Goal: Information Seeking & Learning: Learn about a topic

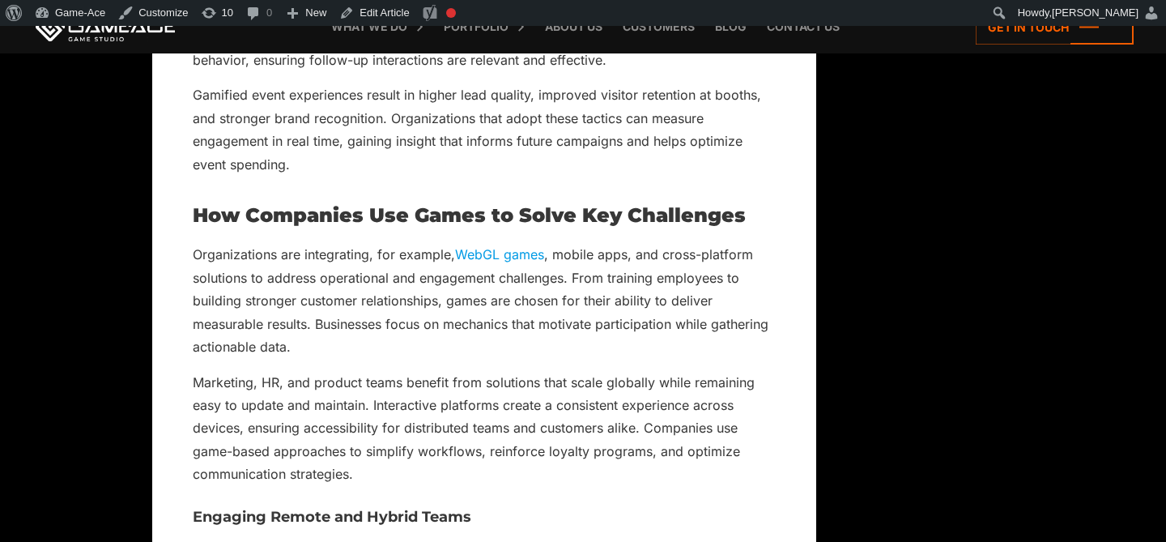
scroll to position [8269, 0]
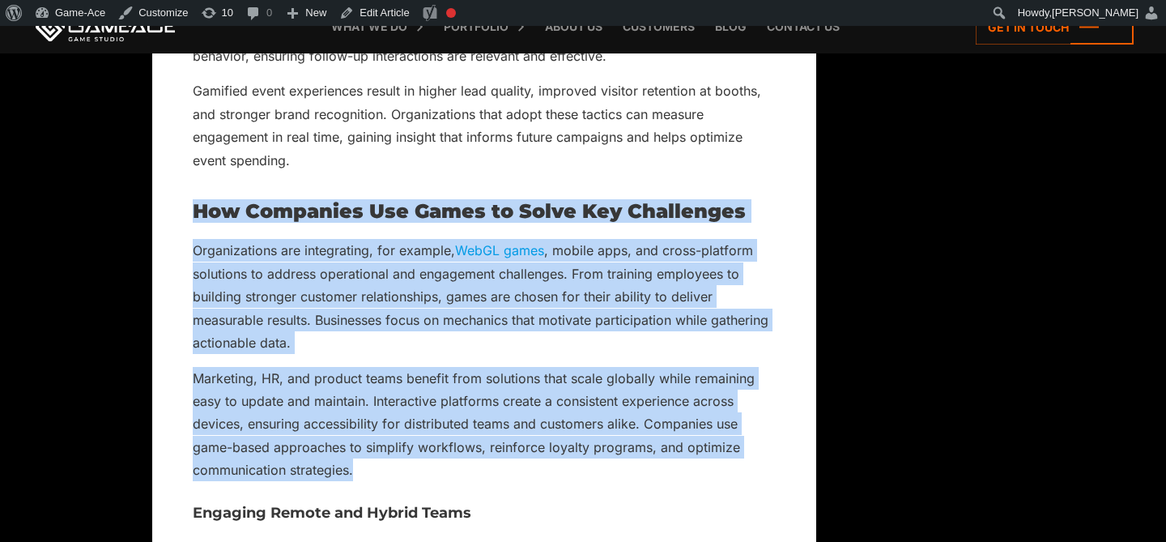
drag, startPoint x: 363, startPoint y: 469, endPoint x: 194, endPoint y: 218, distance: 303.3
copy div "How Companies Use Games to Solve Key Challenges Organizations are integrating, …"
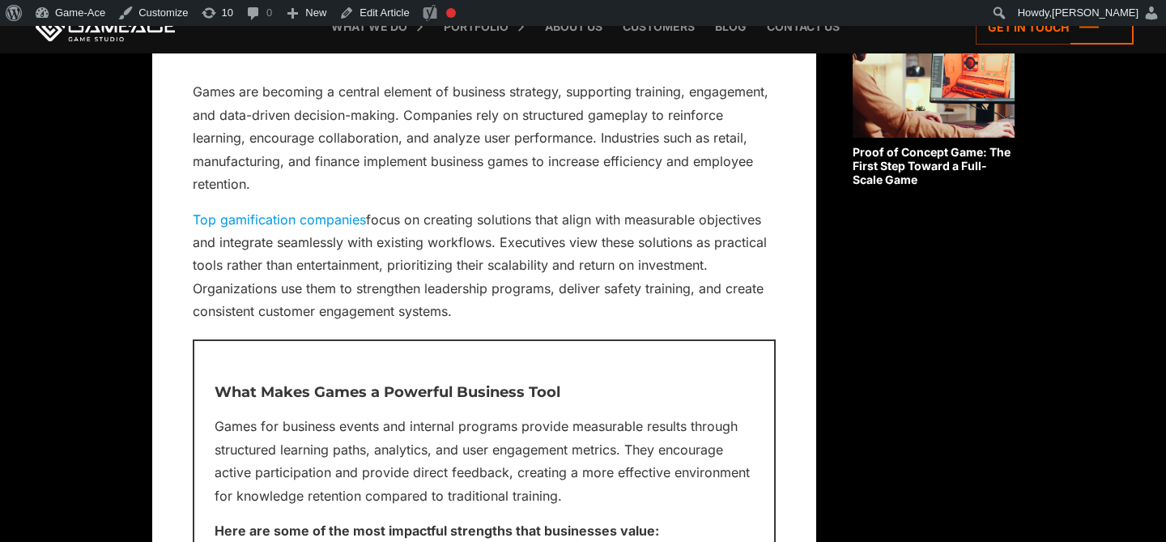
scroll to position [1459, 0]
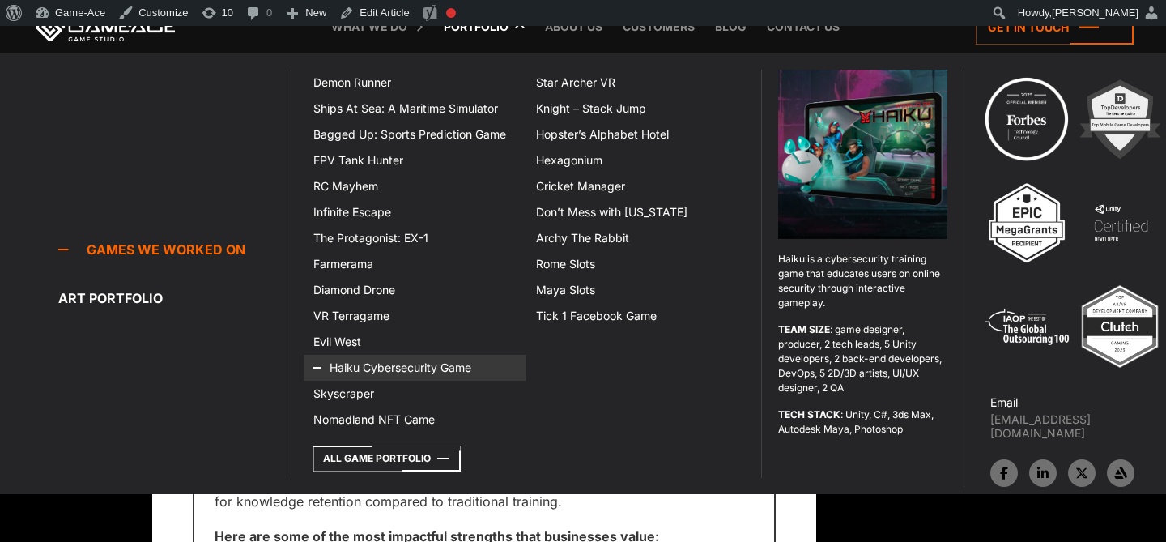
click at [414, 368] on link "Haiku Cybersecurity Game" at bounding box center [415, 368] width 223 height 26
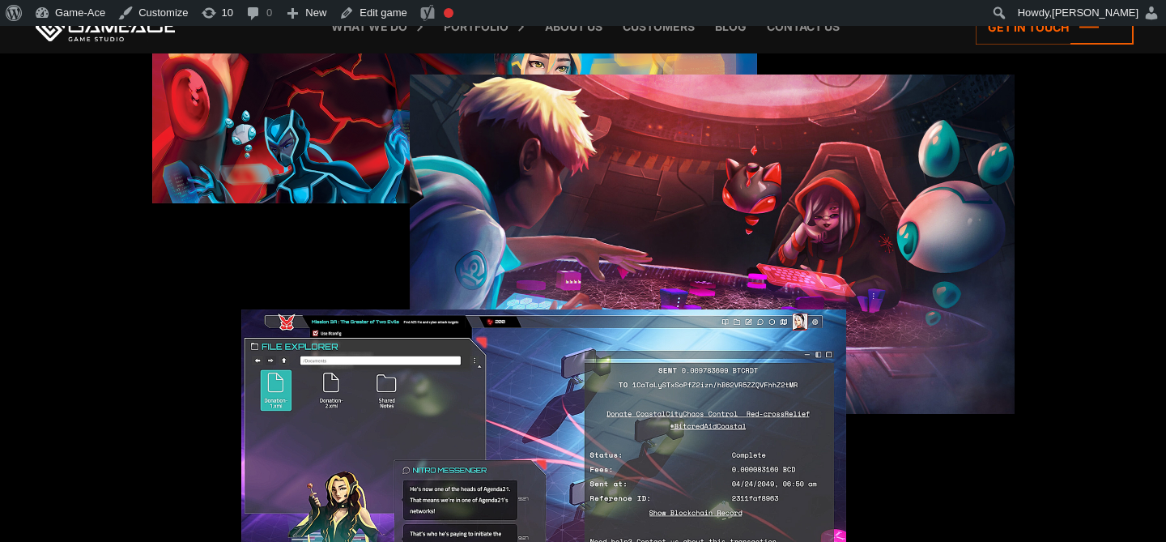
scroll to position [1932, 0]
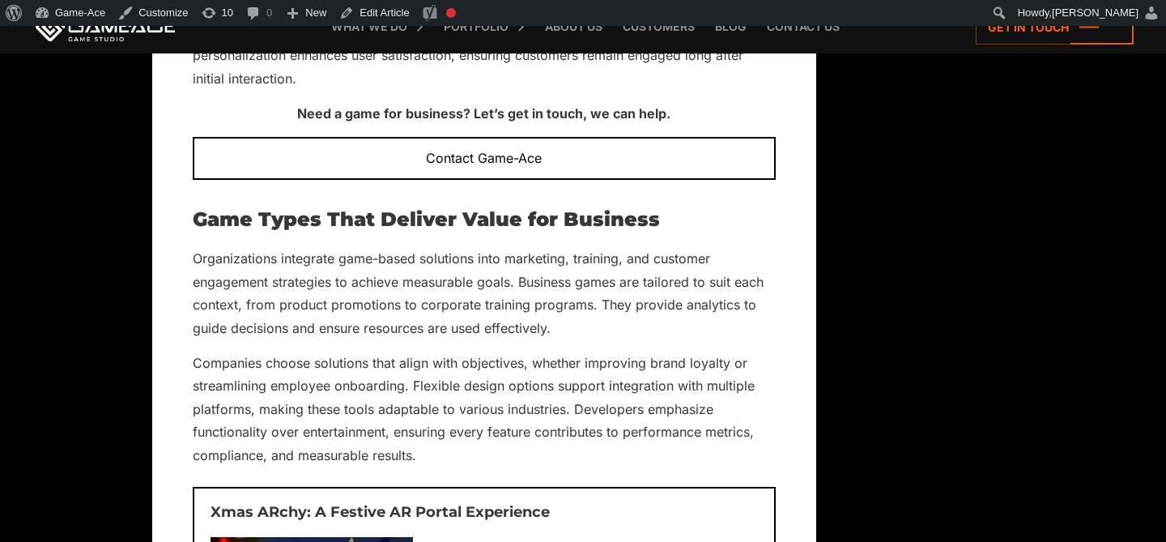
scroll to position [5659, 0]
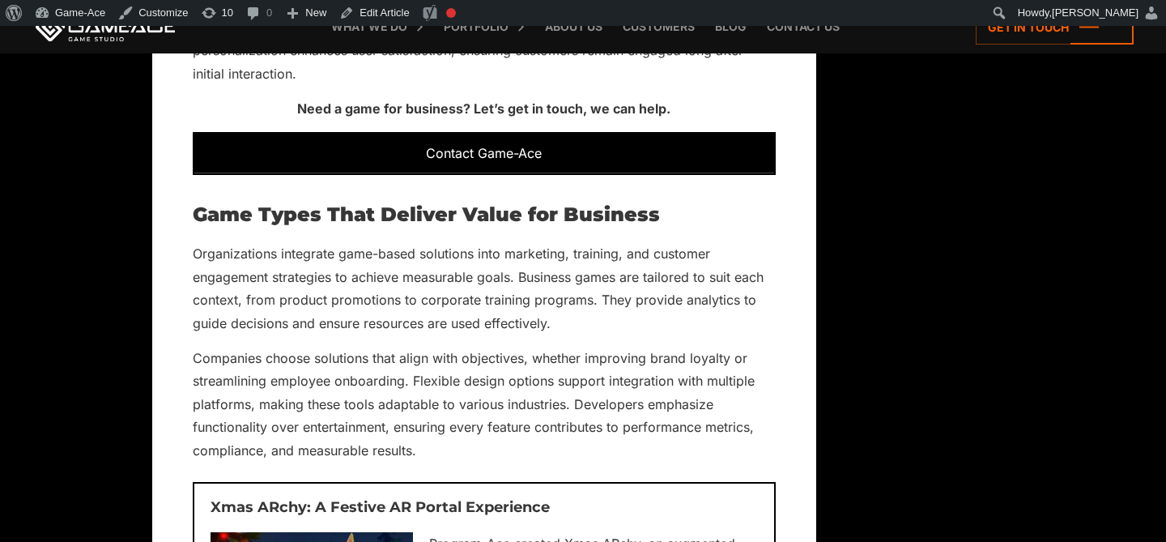
click at [507, 168] on div "Contact Game-Ace" at bounding box center [484, 153] width 583 height 42
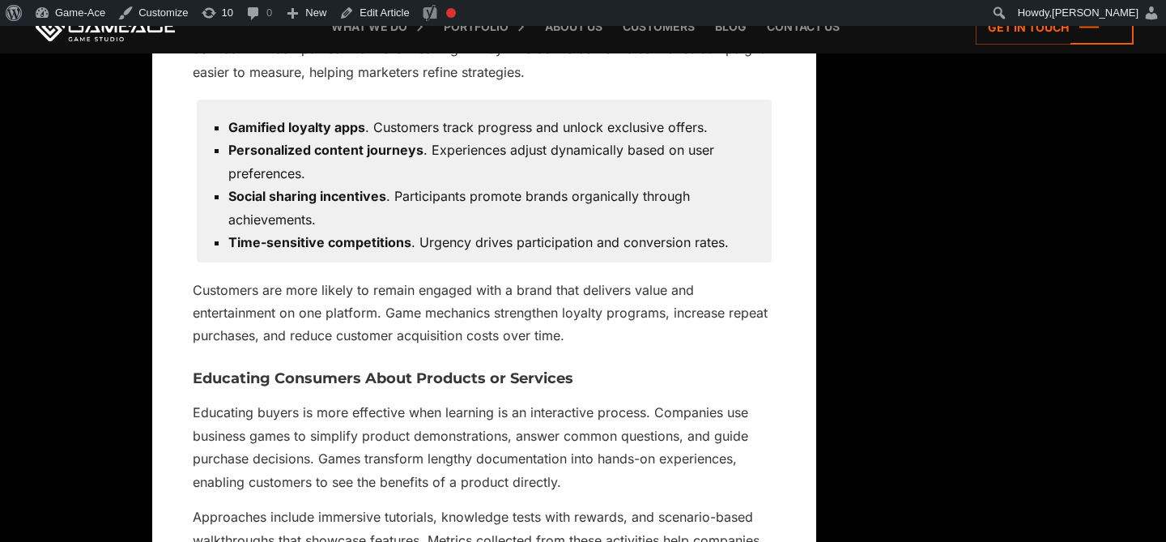
scroll to position [9676, 0]
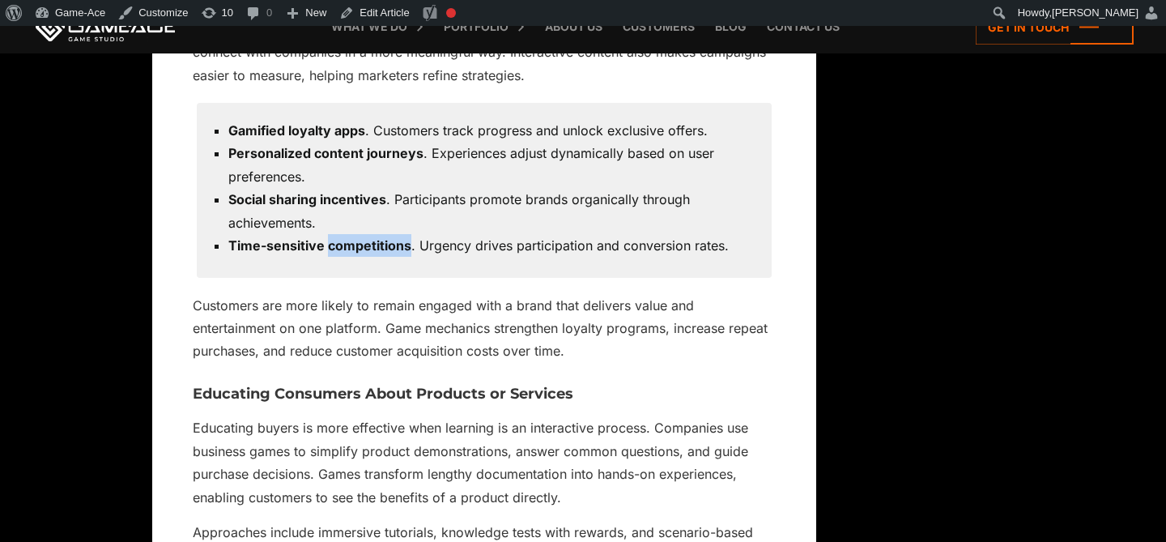
click at [867, 227] on div "Back to top Games for Business: Proven Strategies for Engagement and Growth [DA…" at bounding box center [583, 257] width 862 height 18960
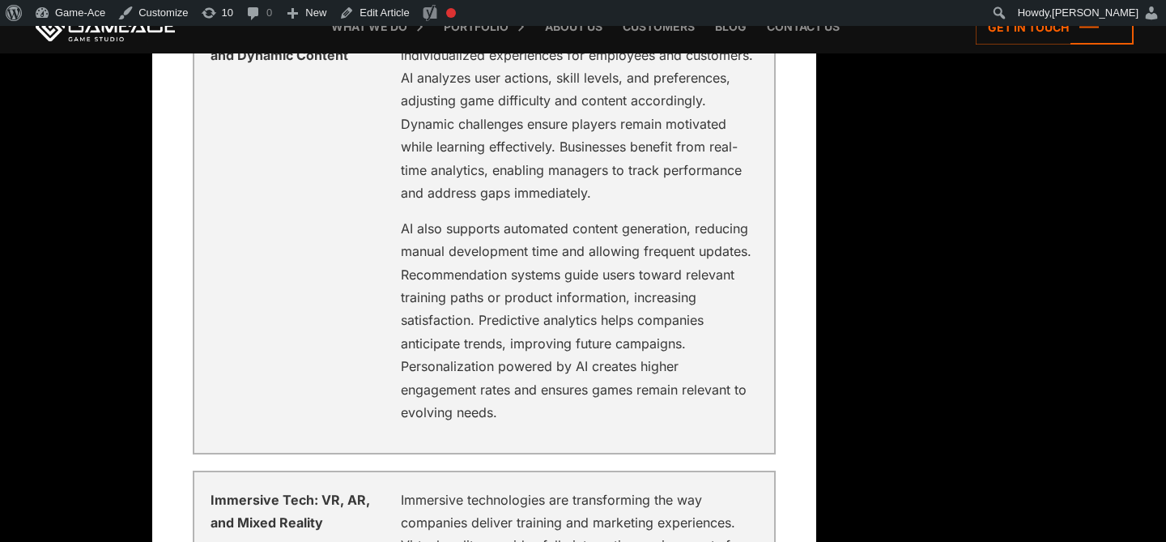
scroll to position [16268, 0]
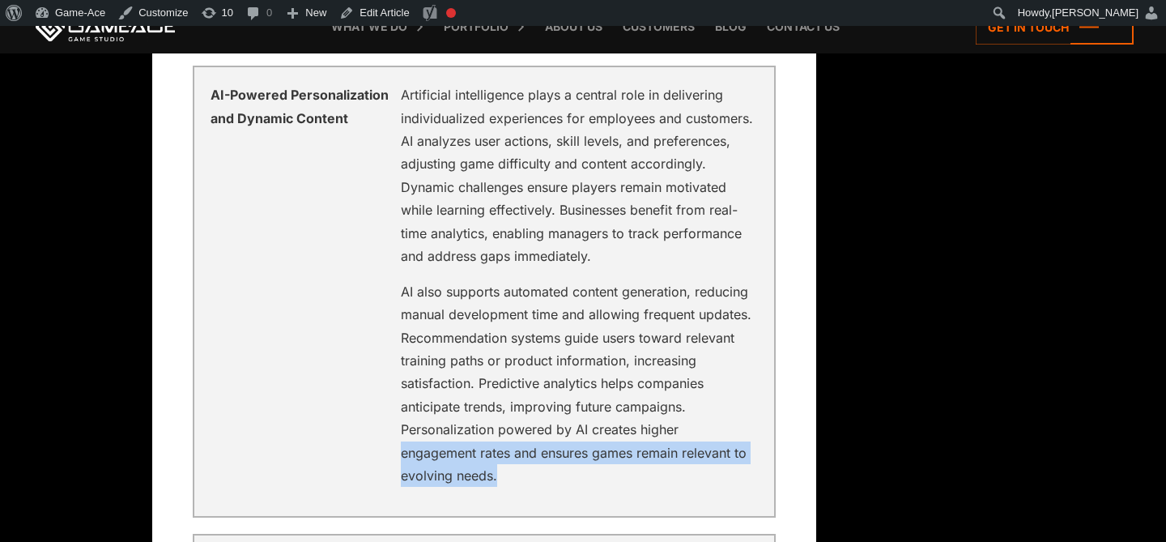
drag, startPoint x: 503, startPoint y: 482, endPoint x: 401, endPoint y: 448, distance: 107.5
click at [401, 448] on p "AI also supports automated content generation, reducing manual development time…" at bounding box center [579, 383] width 357 height 207
copy p "engagement rates and ensures games remain relevant to evolving needs."
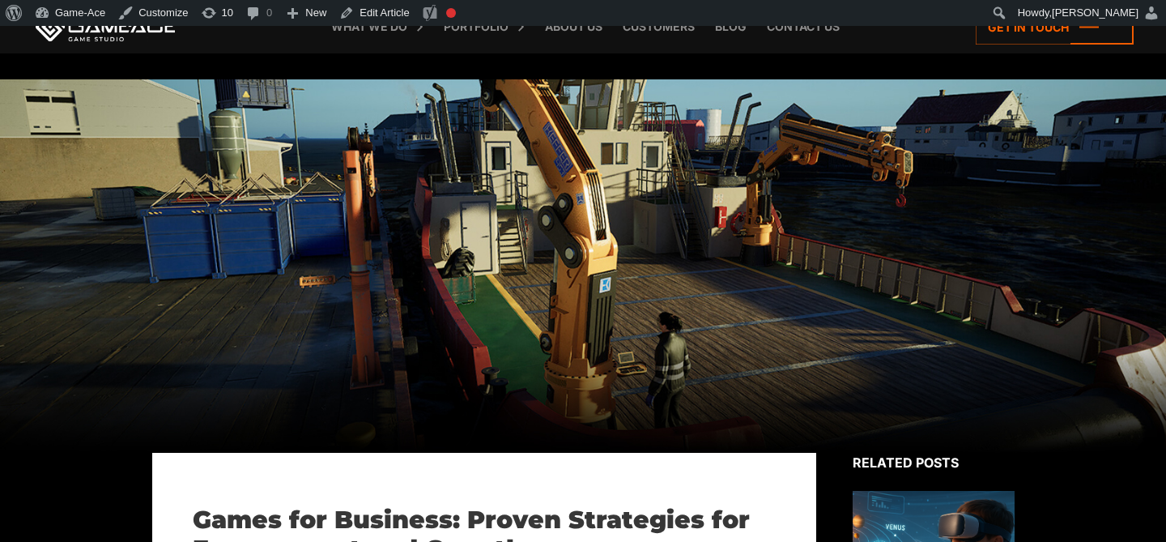
scroll to position [16427, 0]
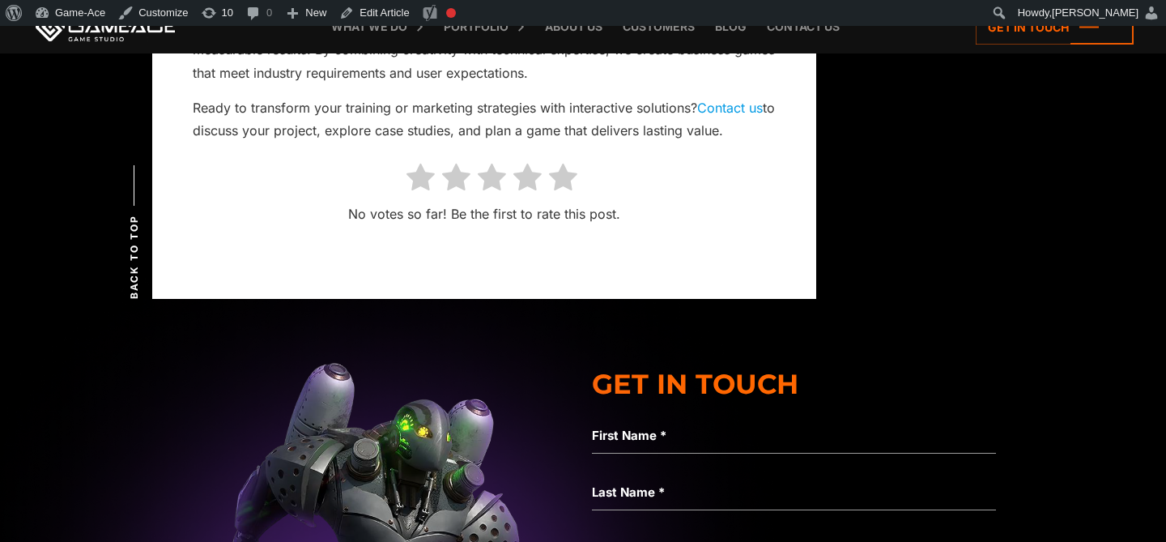
scroll to position [19038, 0]
